Goal: Task Accomplishment & Management: Use online tool/utility

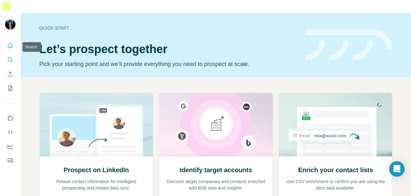
click at [12, 57] on icon "Search" at bounding box center [10, 60] width 6 height 6
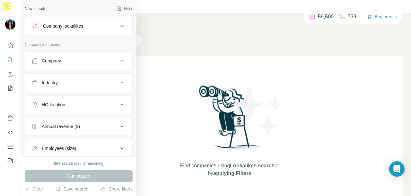
click at [50, 63] on div "Company" at bounding box center [51, 61] width 19 height 6
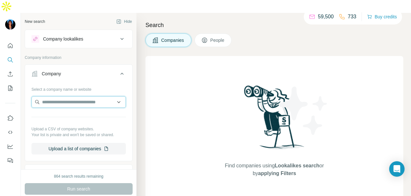
paste input "**********"
drag, startPoint x: 44, startPoint y: 87, endPoint x: 130, endPoint y: 99, distance: 87.2
click at [130, 99] on div "**********" at bounding box center [79, 91] width 116 height 156
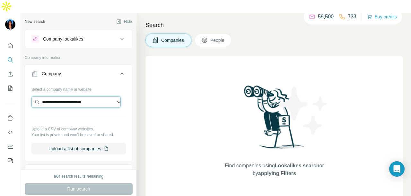
click at [58, 96] on input "**********" at bounding box center [75, 102] width 89 height 12
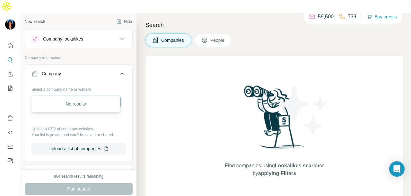
click at [58, 96] on input "**********" at bounding box center [75, 102] width 89 height 12
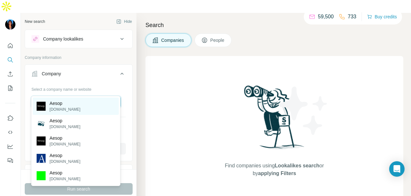
type input "*****"
click at [71, 104] on div "Aesop aesop.com" at bounding box center [76, 105] width 86 height 17
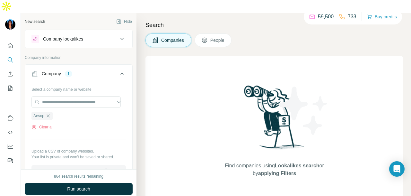
click at [219, 37] on span "People" at bounding box center [217, 40] width 15 height 6
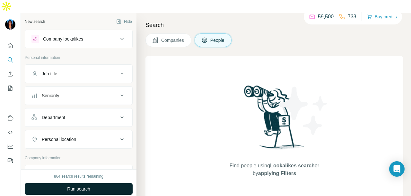
click at [73, 183] on button "Run search" at bounding box center [79, 189] width 108 height 12
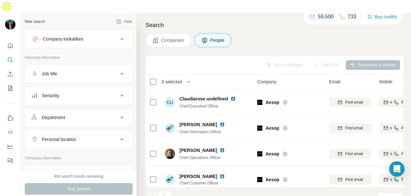
click at [85, 131] on button "Personal location" at bounding box center [78, 138] width 107 height 15
click at [65, 149] on input "text" at bounding box center [78, 155] width 94 height 12
type input "****"
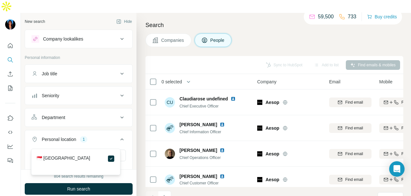
click at [120, 183] on button "Run search" at bounding box center [79, 189] width 108 height 12
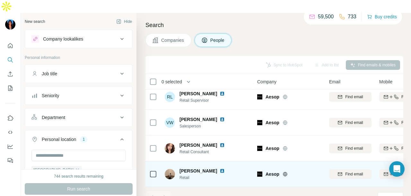
scroll to position [637, 0]
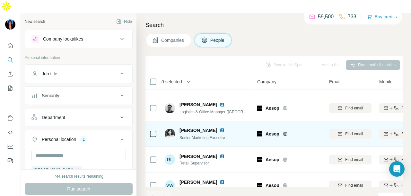
click at [220, 128] on img at bounding box center [222, 130] width 5 height 5
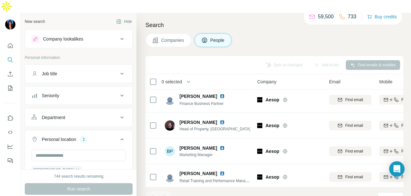
scroll to position [0, 0]
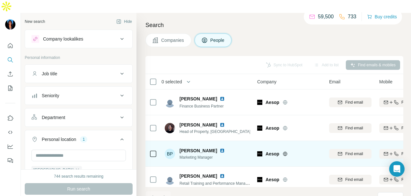
click at [220, 148] on img at bounding box center [222, 150] width 5 height 5
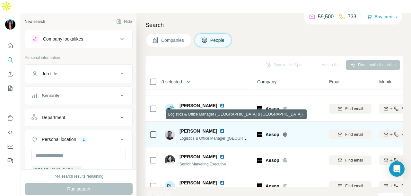
scroll to position [643, 0]
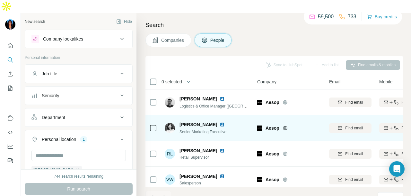
click at [220, 122] on img at bounding box center [222, 124] width 5 height 5
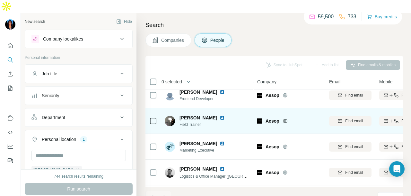
scroll to position [637, 0]
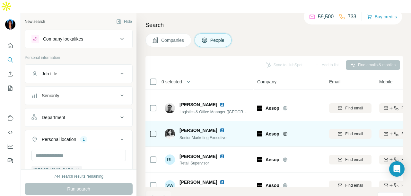
click at [220, 128] on img at bounding box center [222, 130] width 5 height 5
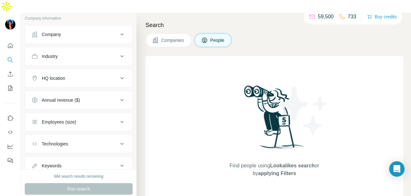
scroll to position [160, 0]
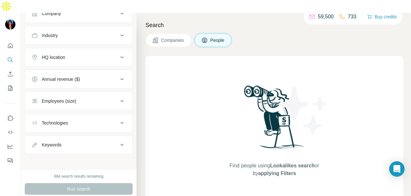
click at [103, 183] on div "Run search" at bounding box center [79, 189] width 108 height 12
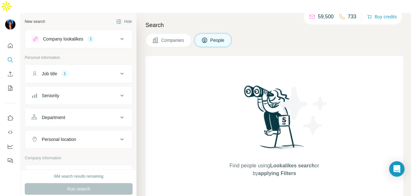
click at [80, 70] on div "Job title 1" at bounding box center [74, 73] width 87 height 6
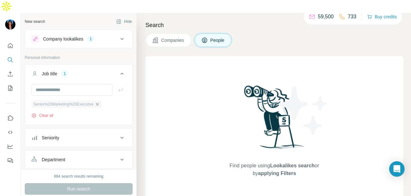
click at [100, 102] on icon "button" at bounding box center [97, 104] width 5 height 5
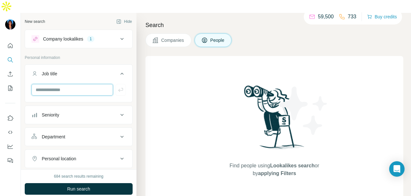
click at [89, 84] on input "text" at bounding box center [72, 90] width 82 height 12
type input "**********"
click at [107, 169] on div "684 search results remaining Run search Clear Save search Share filters" at bounding box center [79, 189] width 116 height 40
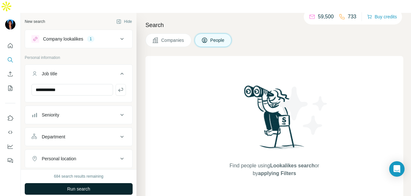
click at [109, 183] on button "Run search" at bounding box center [79, 189] width 108 height 12
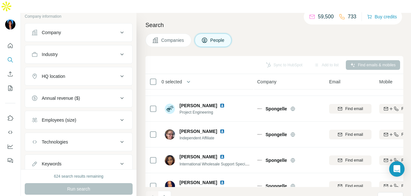
scroll to position [64, 0]
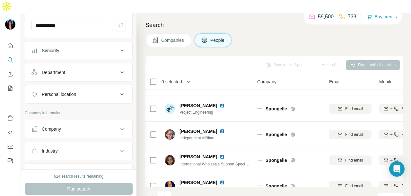
click at [94, 86] on button "Personal location" at bounding box center [78, 93] width 107 height 15
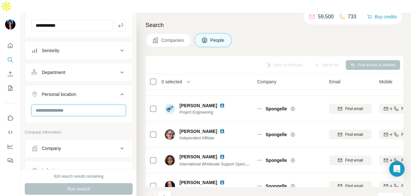
click at [87, 104] on input "text" at bounding box center [78, 110] width 94 height 12
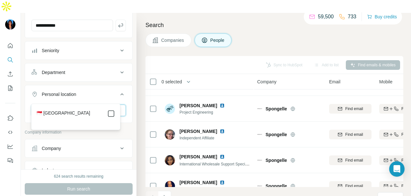
type input "****"
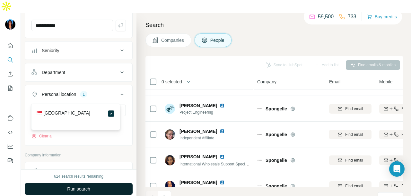
click at [108, 183] on button "Run search" at bounding box center [79, 189] width 108 height 12
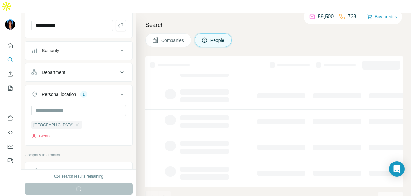
scroll to position [161, 0]
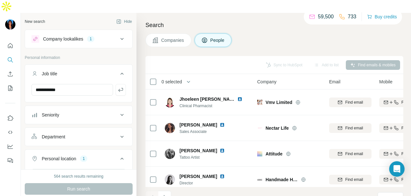
click at [88, 112] on div "Seniority" at bounding box center [74, 115] width 87 height 6
click at [100, 35] on div "Company lookalikes 1" at bounding box center [74, 39] width 87 height 8
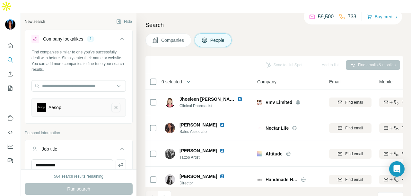
click at [113, 104] on icon "Aesop-remove-button" at bounding box center [116, 107] width 6 height 6
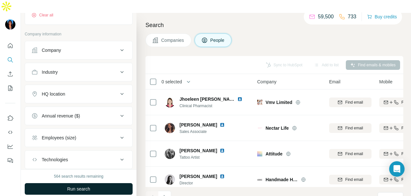
scroll to position [394, 0]
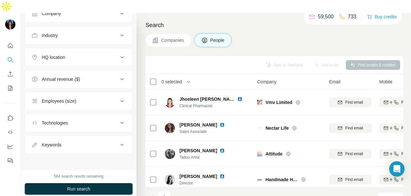
drag, startPoint x: 105, startPoint y: 173, endPoint x: 103, endPoint y: 176, distance: 3.7
click at [103, 183] on button "Run search" at bounding box center [79, 189] width 108 height 12
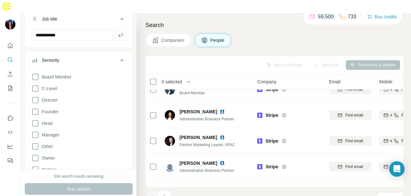
scroll to position [0, 0]
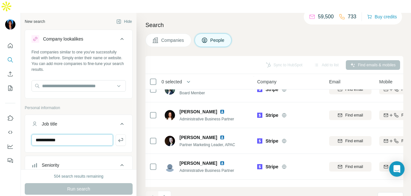
click at [85, 134] on input "**********" at bounding box center [72, 140] width 82 height 12
click at [74, 134] on input "**********" at bounding box center [72, 140] width 82 height 12
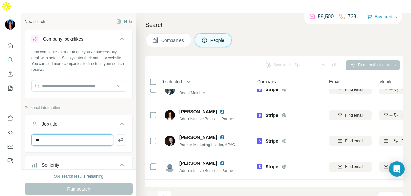
type input "*"
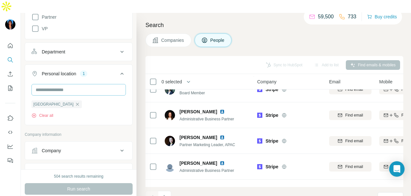
scroll to position [321, 0]
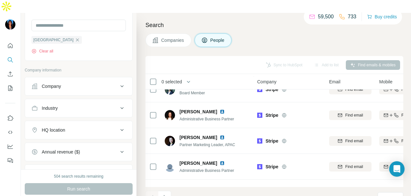
click at [74, 105] on div "Industry" at bounding box center [74, 108] width 87 height 6
click at [74, 119] on div at bounding box center [75, 124] width 79 height 11
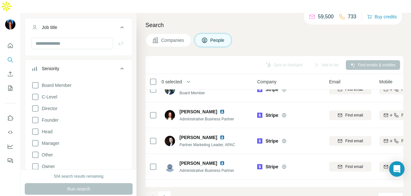
scroll to position [32, 0]
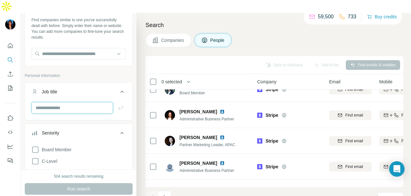
click at [71, 102] on input "text" at bounding box center [72, 108] width 82 height 12
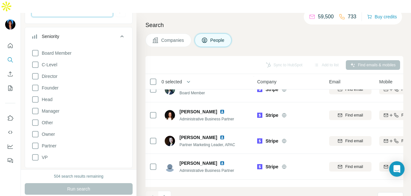
scroll to position [257, 0]
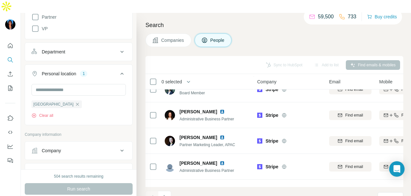
click at [72, 49] on div "Department" at bounding box center [74, 52] width 87 height 6
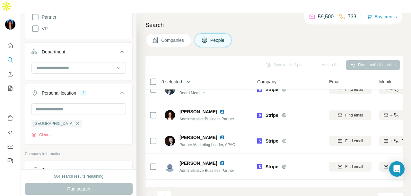
click at [71, 64] on input at bounding box center [75, 67] width 79 height 7
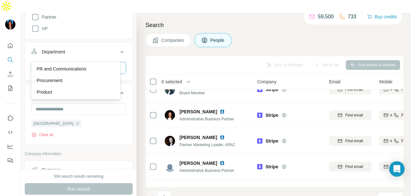
type input "**"
click at [86, 66] on p "PR and Communications" at bounding box center [62, 69] width 50 height 6
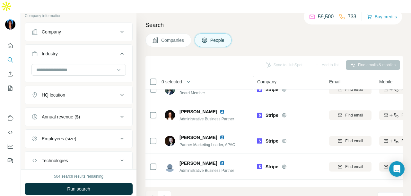
scroll to position [455, 0]
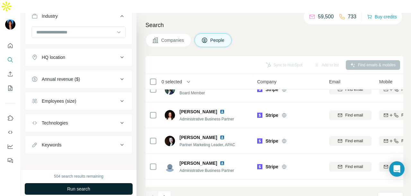
click at [79, 185] on span "Run search" at bounding box center [78, 188] width 23 height 6
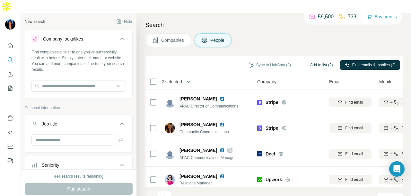
click at [307, 60] on button "Add to list (2)" at bounding box center [318, 65] width 40 height 10
click at [304, 60] on button "Add to list (2)" at bounding box center [318, 65] width 40 height 10
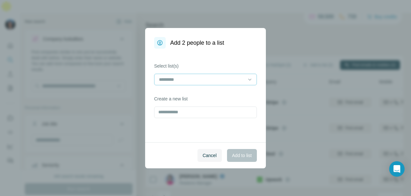
click at [225, 82] on input at bounding box center [201, 79] width 87 height 7
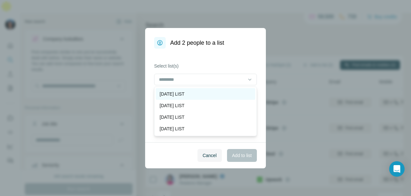
click at [217, 92] on div "[DATE] LIST" at bounding box center [206, 94] width 92 height 6
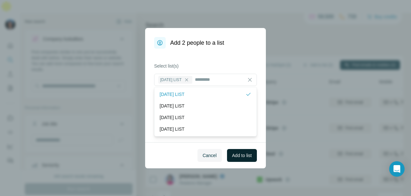
click at [229, 155] on button "Add to list" at bounding box center [242, 155] width 30 height 13
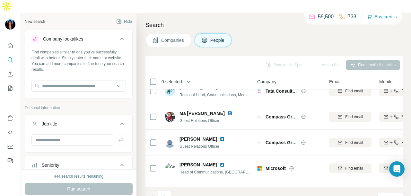
scroll to position [1447, 0]
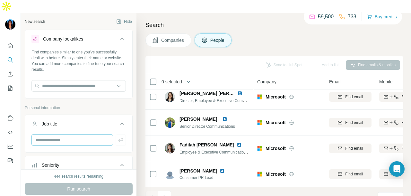
click at [163, 194] on icon "Navigate to next page" at bounding box center [165, 197] width 6 height 6
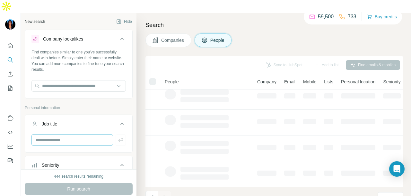
scroll to position [64, 0]
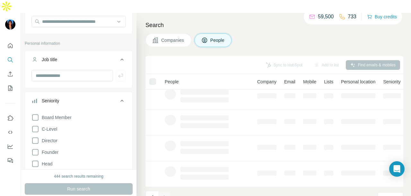
click at [37, 97] on icon at bounding box center [34, 100] width 6 height 6
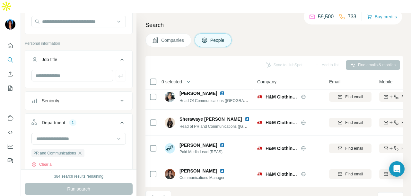
click at [106, 97] on div "Seniority" at bounding box center [74, 100] width 87 height 6
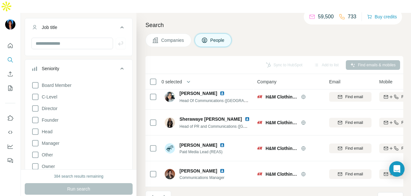
scroll to position [161, 0]
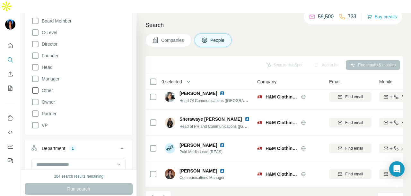
click at [39, 86] on icon at bounding box center [35, 90] width 8 height 8
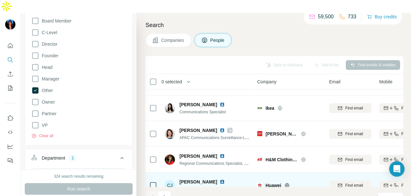
scroll to position [1415, 0]
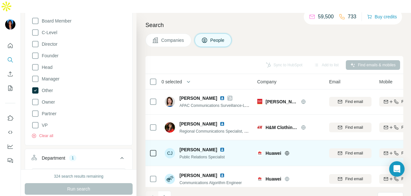
click at [220, 147] on img at bounding box center [222, 149] width 5 height 5
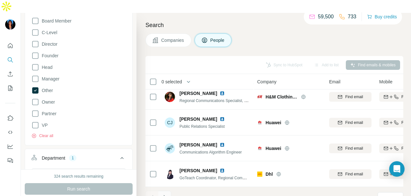
click at [164, 194] on icon "Navigate to next page" at bounding box center [165, 197] width 6 height 6
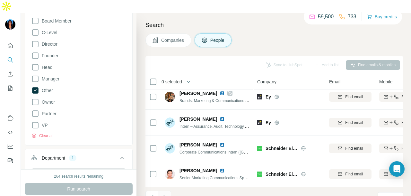
click at [168, 191] on button "Navigate to next page" at bounding box center [164, 197] width 13 height 13
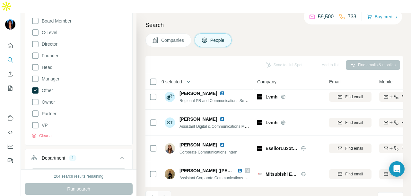
click at [166, 194] on icon "Navigate to next page" at bounding box center [165, 197] width 6 height 6
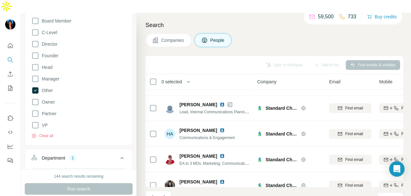
scroll to position [933, 0]
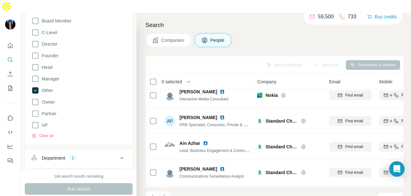
click at [167, 191] on button "Navigate to next page" at bounding box center [164, 197] width 13 height 13
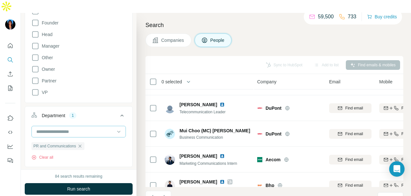
scroll to position [257, 0]
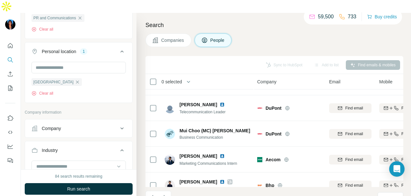
scroll to position [354, 0]
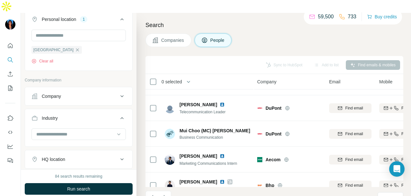
click at [68, 93] on div "Company" at bounding box center [74, 96] width 87 height 6
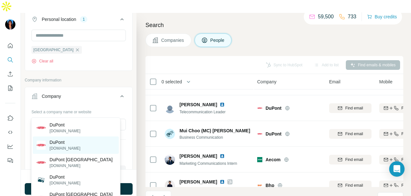
type input "**********"
click at [85, 148] on div "DuPont [DOMAIN_NAME]" at bounding box center [76, 144] width 86 height 17
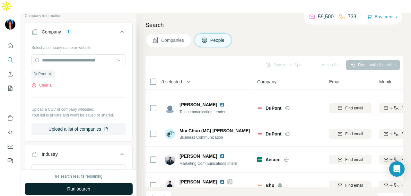
scroll to position [556, 0]
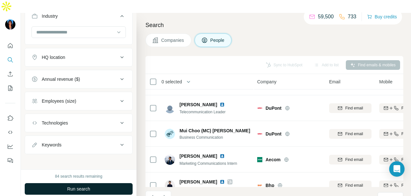
click at [100, 183] on button "Run search" at bounding box center [79, 189] width 108 height 12
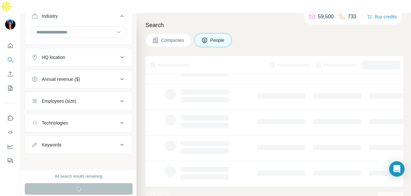
scroll to position [161, 0]
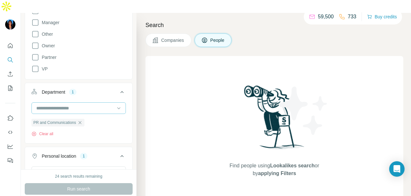
scroll to position [74, 0]
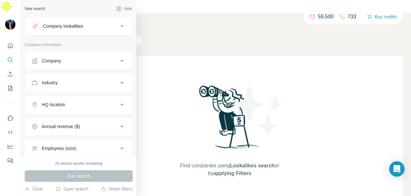
click at [55, 63] on div "Company" at bounding box center [51, 61] width 19 height 6
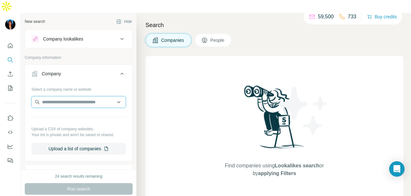
paste input "**********"
type input "**********"
drag, startPoint x: 101, startPoint y: 88, endPoint x: 11, endPoint y: 70, distance: 92.4
click at [11, 70] on div "**********" at bounding box center [205, 111] width 411 height 196
type input "*****"
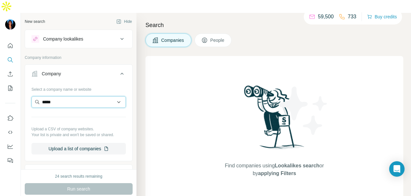
click at [70, 96] on input "*****" at bounding box center [78, 102] width 94 height 12
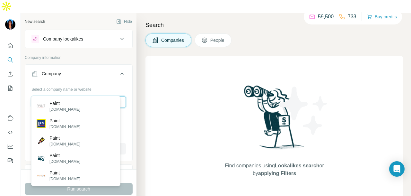
click at [99, 96] on input "*****" at bounding box center [78, 102] width 94 height 12
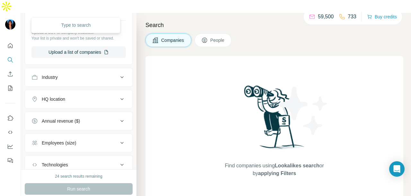
scroll to position [64, 0]
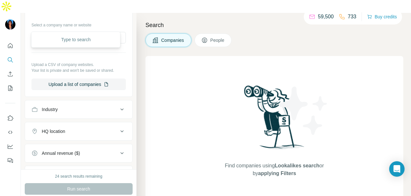
click at [111, 106] on div "Industry" at bounding box center [74, 109] width 87 height 6
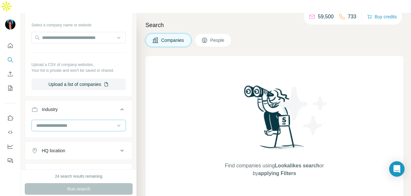
click at [96, 120] on div at bounding box center [78, 126] width 94 height 12
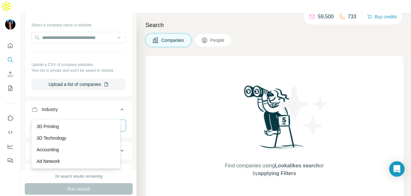
click at [98, 122] on input at bounding box center [75, 125] width 79 height 7
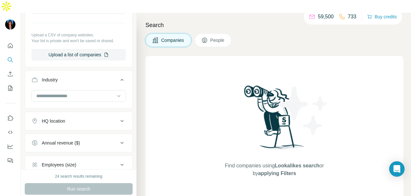
scroll to position [0, 0]
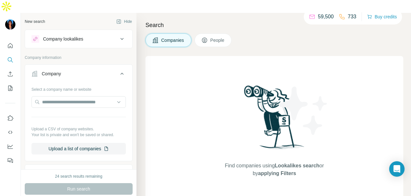
click at [204, 38] on icon at bounding box center [204, 40] width 5 height 5
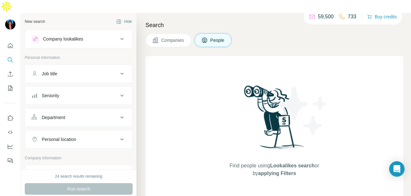
click at [74, 110] on button "Department" at bounding box center [78, 117] width 107 height 15
click at [75, 130] on input at bounding box center [75, 133] width 79 height 7
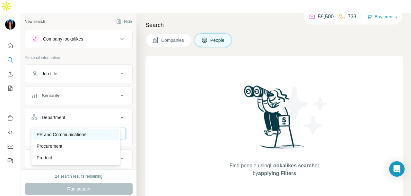
type input "**"
click at [78, 134] on p "PR and Communications" at bounding box center [62, 134] width 50 height 6
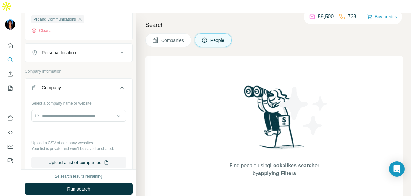
scroll to position [96, 0]
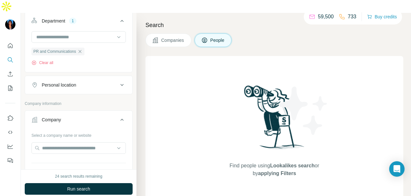
click at [83, 77] on button "Personal location" at bounding box center [78, 84] width 107 height 15
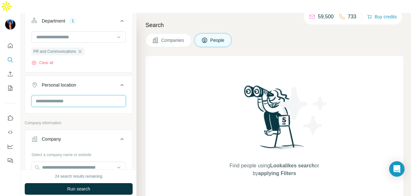
click at [83, 95] on input "text" at bounding box center [78, 101] width 94 height 12
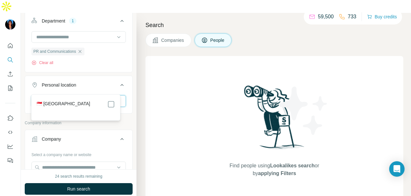
type input "****"
click at [117, 103] on div "🇸🇬 [GEOGRAPHIC_DATA]" at bounding box center [76, 107] width 86 height 23
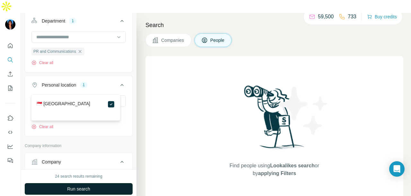
click at [105, 183] on button "Run search" at bounding box center [79, 189] width 108 height 12
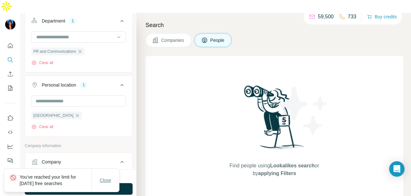
click at [107, 180] on span "Close" at bounding box center [106, 180] width 12 height 6
